Goal: Task Accomplishment & Management: Use online tool/utility

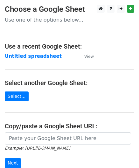
scroll to position [32, 0]
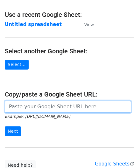
click at [36, 105] on input "url" at bounding box center [68, 107] width 126 height 12
paste input "https://docs.google.com/spreadsheets/d/1_hZFxDEZTTojznoEXOmiCTk66uU1fot6Xebl9jC…"
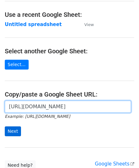
type input "https://docs.google.com/spreadsheets/d/1_hZFxDEZTTojznoEXOmiCTk66uU1fot6Xebl9jC…"
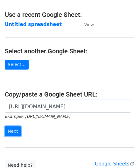
drag, startPoint x: 10, startPoint y: 129, endPoint x: 4, endPoint y: 131, distance: 6.0
click at [10, 129] on input "Next" at bounding box center [13, 131] width 16 height 10
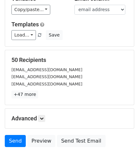
click at [39, 118] on h5 "Advanced" at bounding box center [69, 118] width 116 height 7
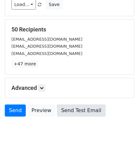
scroll to position [77, 0]
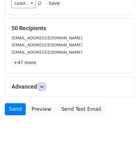
click at [43, 86] on icon at bounding box center [42, 87] width 4 height 4
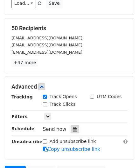
click at [74, 125] on div at bounding box center [74, 129] width 9 height 8
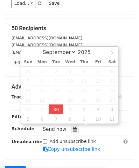
type input "[DATE] 14:17"
type input "02"
type input "17"
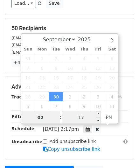
paste input "4"
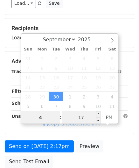
type input "4"
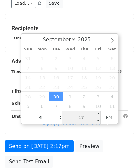
type input "[DATE] 16:17"
type input "04"
click at [84, 117] on input "17" at bounding box center [81, 117] width 39 height 13
type input "00"
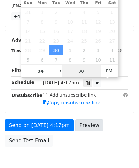
scroll to position [154, 0]
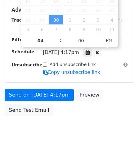
type input "[DATE] 16:00"
